Goal: Task Accomplishment & Management: Complete application form

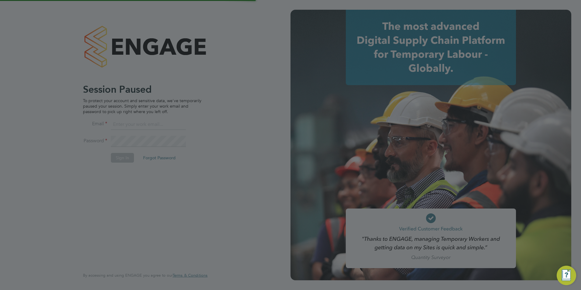
type input "jack.baron@HunterEducation.co.uk"
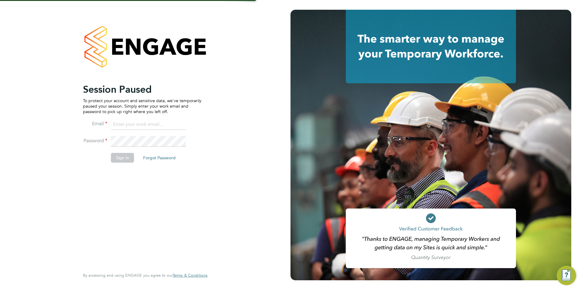
type input "jack.baron@HunterEducation.co.uk"
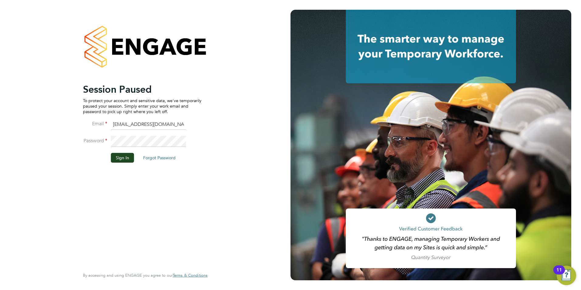
click at [113, 163] on button "Sign In" at bounding box center [122, 158] width 23 height 10
